Goal: Information Seeking & Learning: Check status

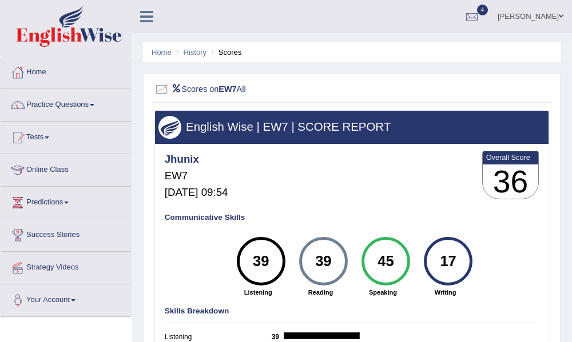
click at [47, 139] on link "Tests" at bounding box center [66, 136] width 130 height 29
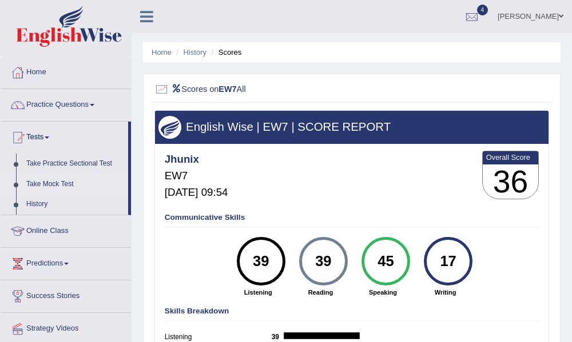
click at [57, 188] on link "Take Mock Test" at bounding box center [74, 184] width 107 height 21
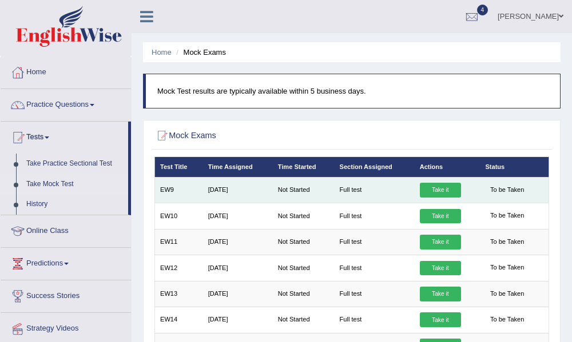
click at [426, 191] on link "Take it" at bounding box center [440, 190] width 41 height 15
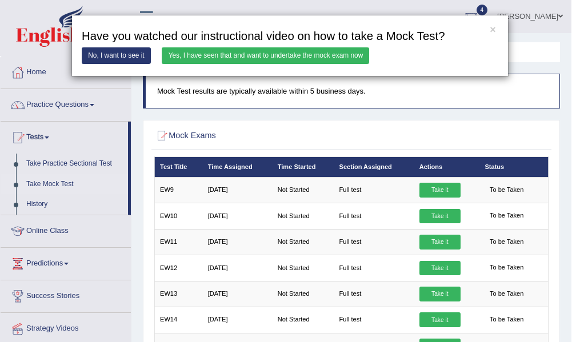
click at [230, 57] on link "Yes, I have seen that and want to undertake the mock exam now" at bounding box center [265, 55] width 207 height 17
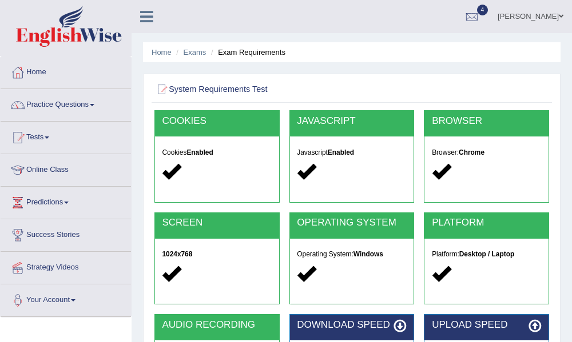
scroll to position [258, 0]
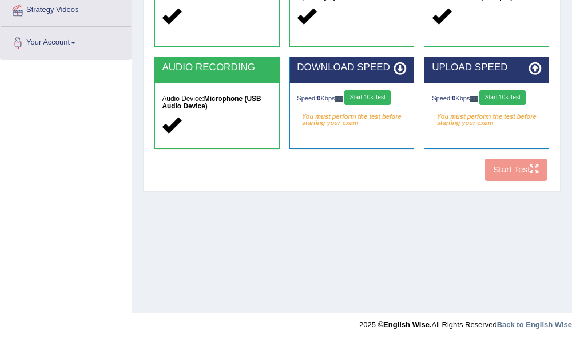
click at [377, 94] on button "Start 10s Test" at bounding box center [367, 97] width 46 height 15
click at [500, 99] on button "Start 10s Test" at bounding box center [502, 97] width 46 height 15
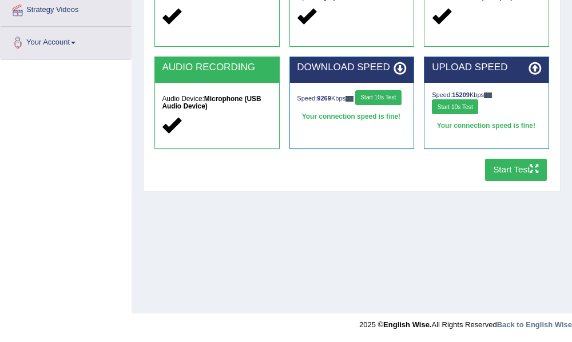
click at [513, 171] on button "Start Test" at bounding box center [516, 170] width 62 height 22
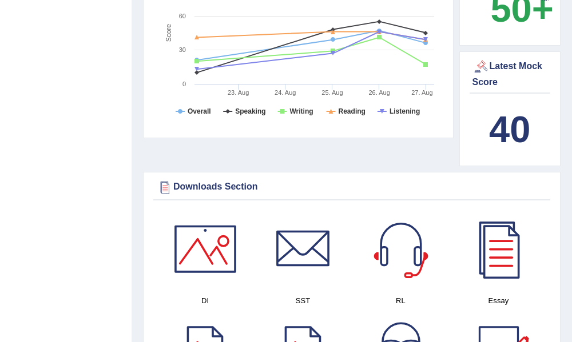
scroll to position [432, 0]
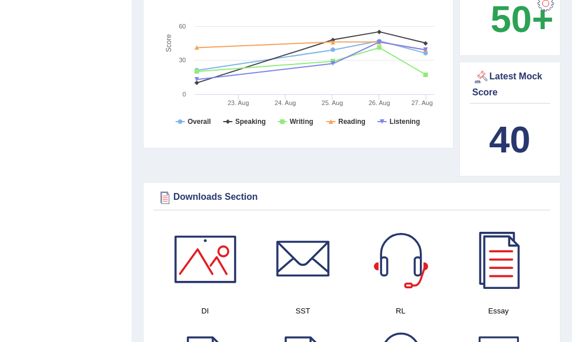
click at [529, 127] on b "40" at bounding box center [509, 140] width 41 height 42
click at [496, 128] on b "40" at bounding box center [509, 140] width 41 height 42
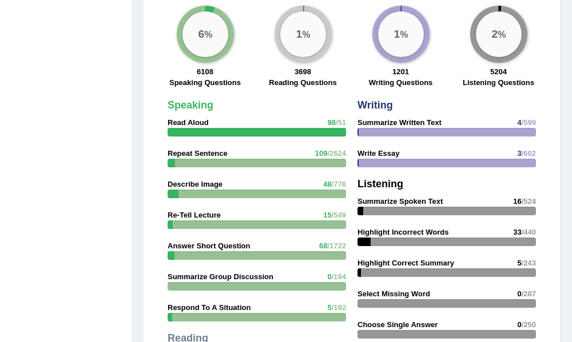
scroll to position [1407, 0]
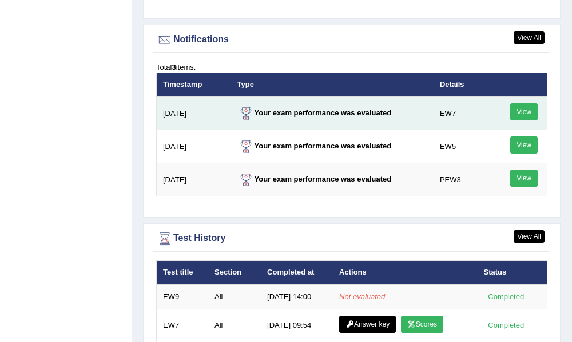
click at [521, 109] on link "View" at bounding box center [523, 111] width 27 height 17
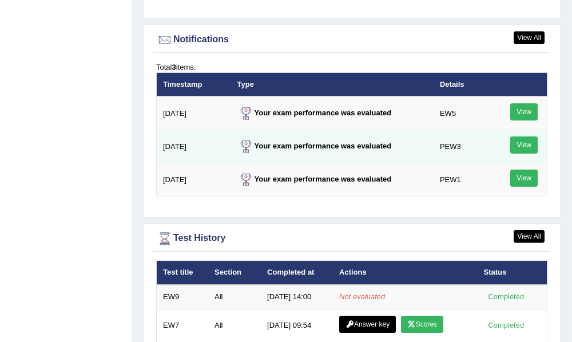
click at [514, 153] on link "View" at bounding box center [523, 145] width 27 height 17
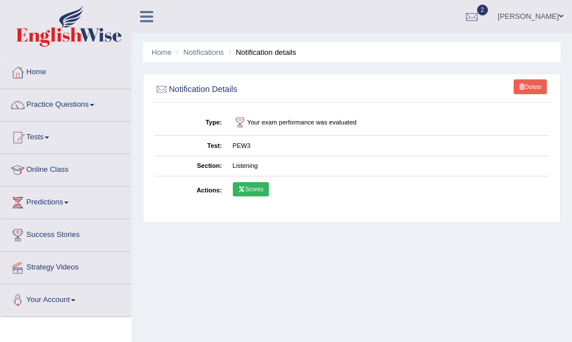
click at [246, 188] on link "Scores" at bounding box center [251, 189] width 36 height 15
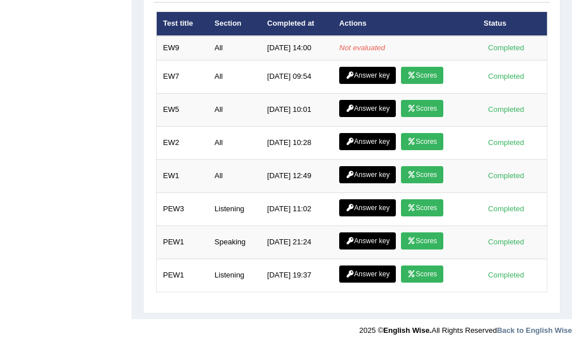
scroll to position [1628, 0]
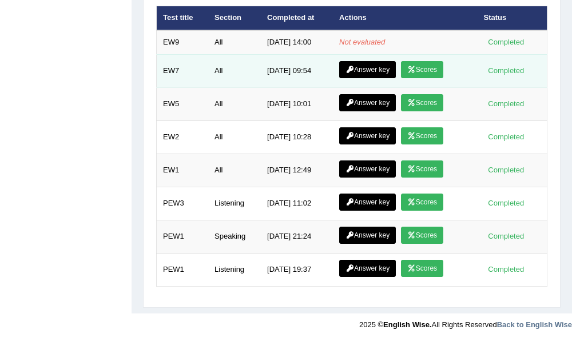
click at [424, 70] on link "Scores" at bounding box center [422, 69] width 42 height 17
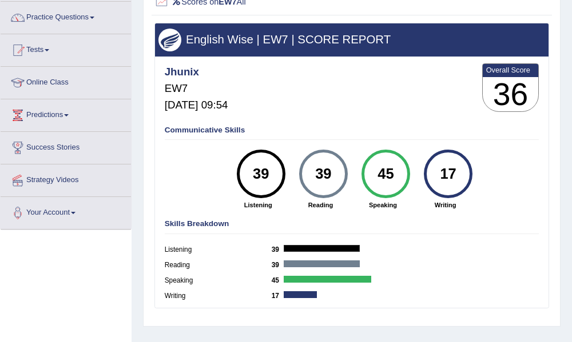
scroll to position [93, 0]
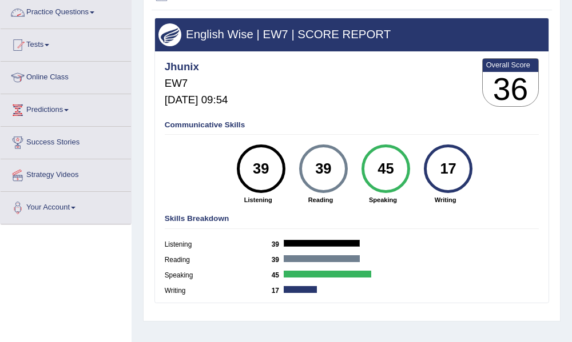
click at [98, 19] on link "Practice Questions" at bounding box center [66, 11] width 130 height 29
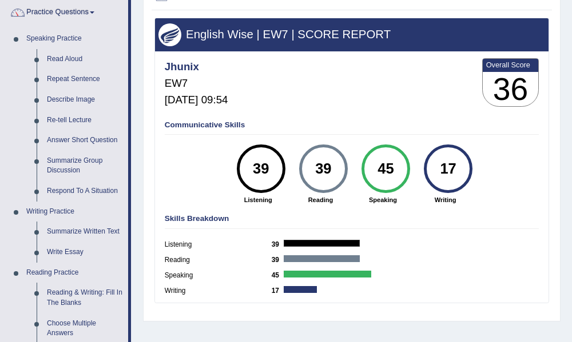
click at [98, 19] on link "Practice Questions" at bounding box center [64, 11] width 127 height 29
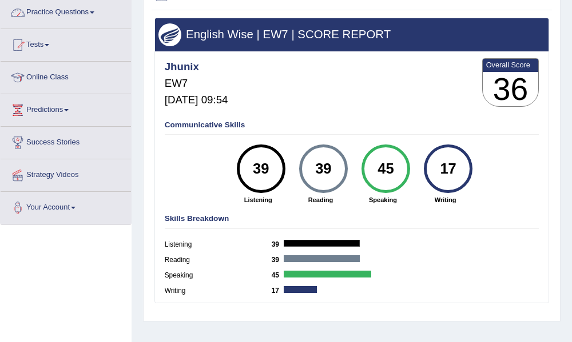
click at [94, 15] on link "Practice Questions" at bounding box center [66, 11] width 130 height 29
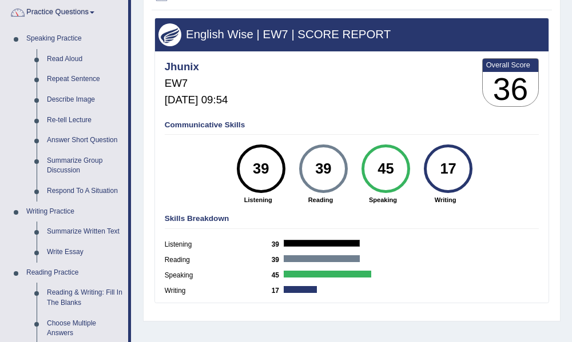
click at [99, 20] on link "Practice Questions" at bounding box center [64, 11] width 127 height 29
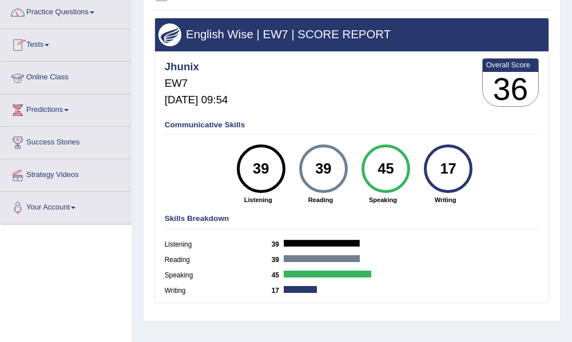
click at [54, 52] on link "Tests" at bounding box center [66, 43] width 130 height 29
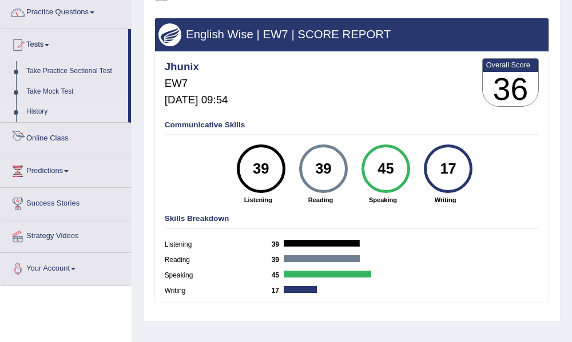
click at [55, 113] on link "History" at bounding box center [74, 112] width 107 height 21
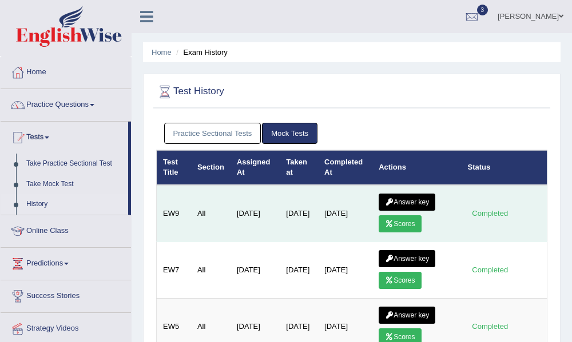
click at [406, 225] on link "Scores" at bounding box center [399, 223] width 42 height 17
